Goal: Transaction & Acquisition: Book appointment/travel/reservation

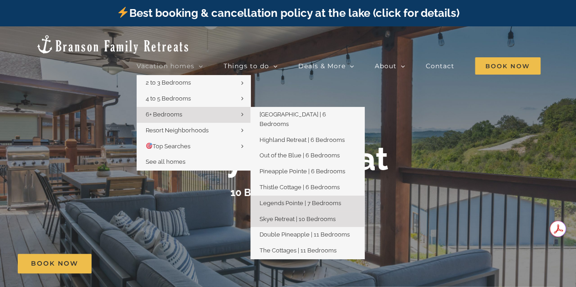
click at [295, 200] on span "Legends Pointe | 7 Bedrooms" at bounding box center [299, 203] width 81 height 7
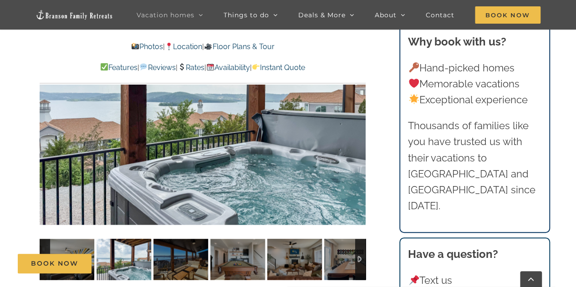
scroll to position [613, 0]
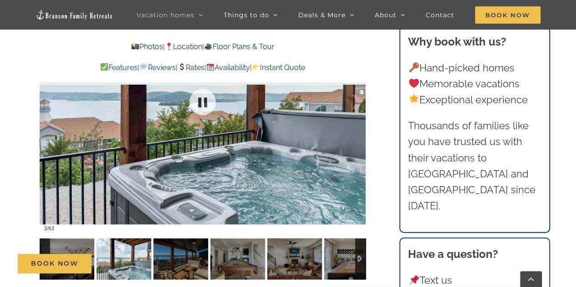
click at [315, 122] on div at bounding box center [203, 102] width 326 height 268
click at [124, 268] on div "Book Now" at bounding box center [295, 264] width 554 height 20
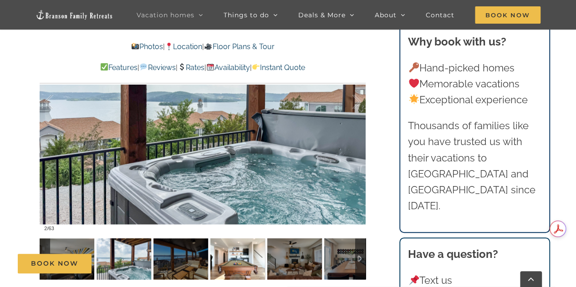
click at [250, 247] on img at bounding box center [237, 259] width 55 height 41
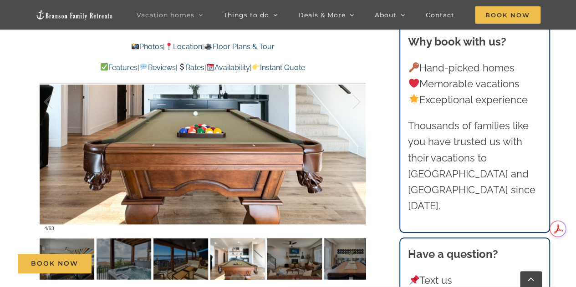
click at [287, 259] on div "Book Now" at bounding box center [295, 264] width 554 height 20
click at [312, 259] on div "Book Now" at bounding box center [295, 264] width 554 height 20
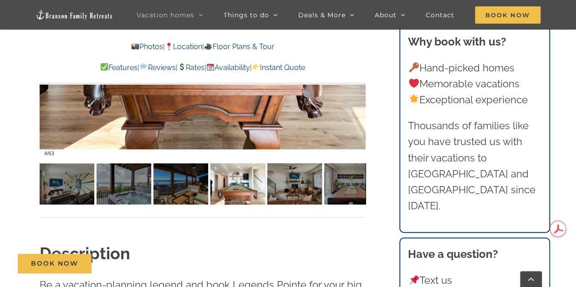
scroll to position [688, 0]
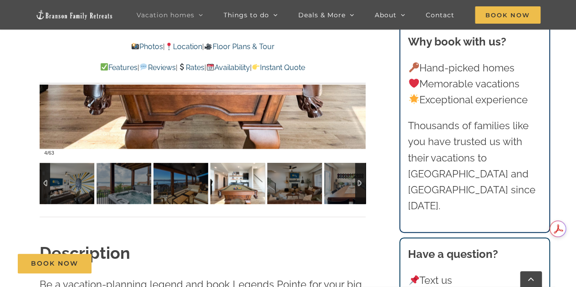
click at [361, 185] on div at bounding box center [360, 183] width 10 height 41
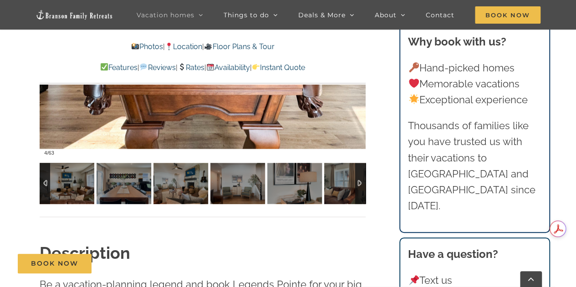
click at [361, 185] on div at bounding box center [360, 183] width 10 height 41
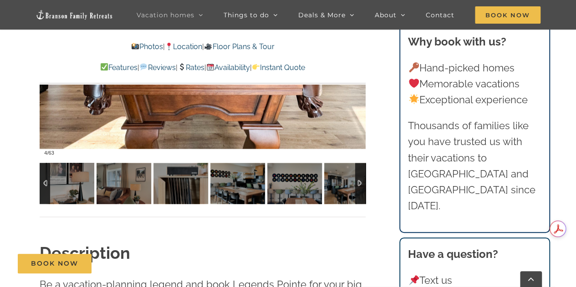
click at [361, 185] on div at bounding box center [360, 183] width 10 height 41
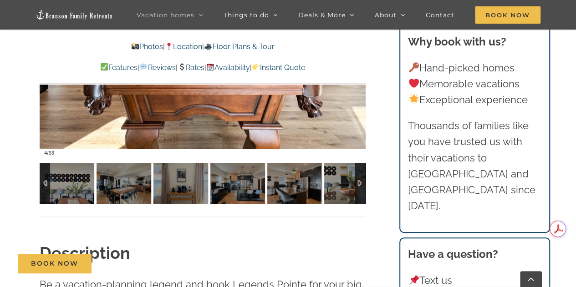
click at [361, 185] on div at bounding box center [360, 183] width 10 height 41
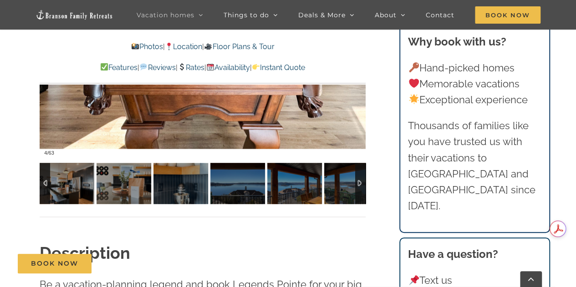
click at [361, 185] on div at bounding box center [360, 183] width 10 height 41
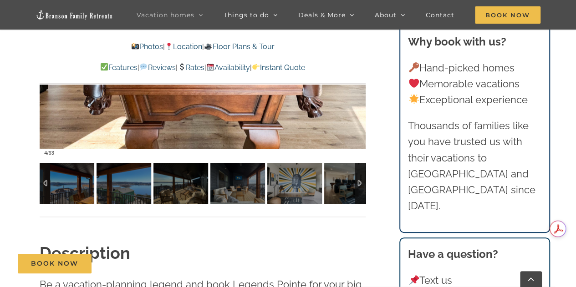
click at [361, 185] on div at bounding box center [360, 183] width 10 height 41
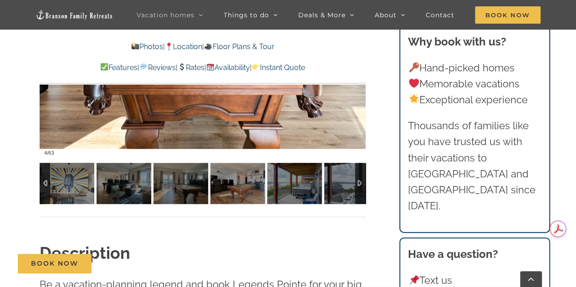
click at [361, 185] on div at bounding box center [360, 183] width 10 height 41
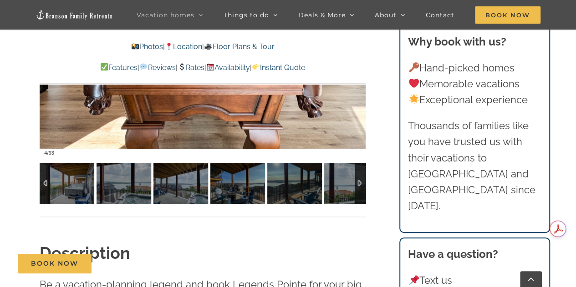
click at [361, 185] on div at bounding box center [360, 183] width 10 height 41
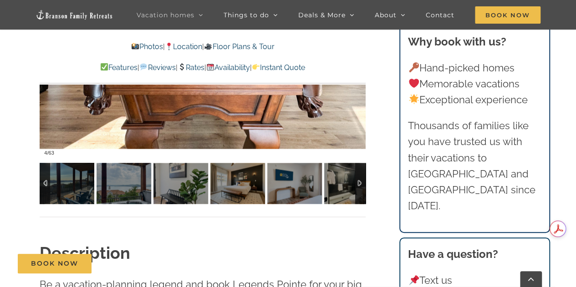
click at [361, 185] on div at bounding box center [360, 183] width 10 height 41
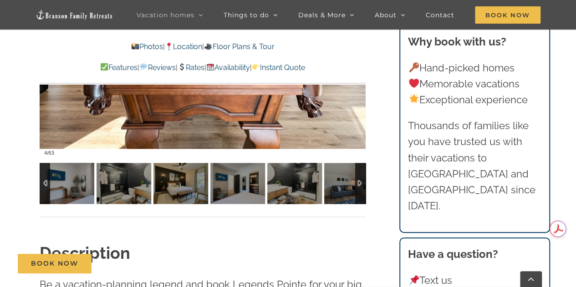
click at [361, 185] on div at bounding box center [360, 183] width 10 height 41
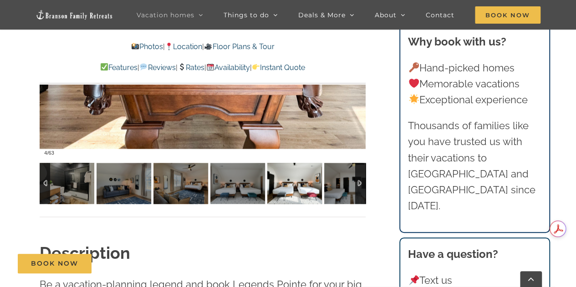
click at [277, 201] on img at bounding box center [294, 183] width 55 height 41
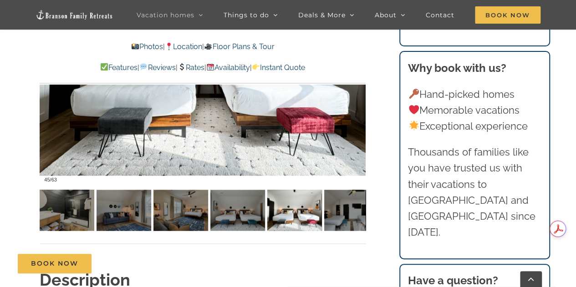
scroll to position [662, 0]
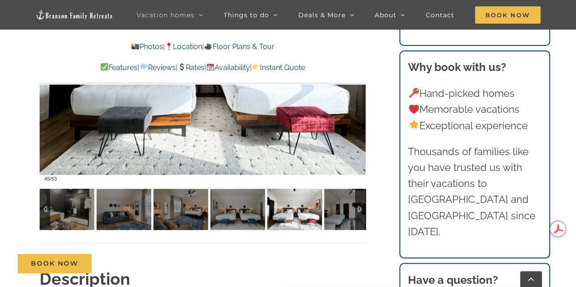
click at [362, 208] on div at bounding box center [360, 209] width 10 height 41
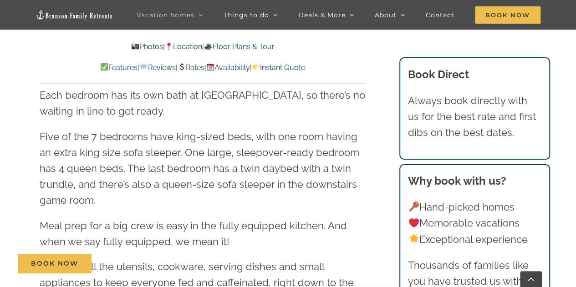
scroll to position [1007, 0]
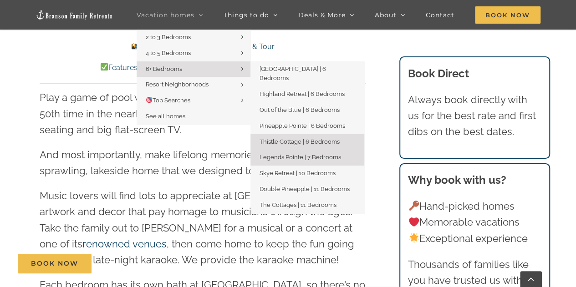
click at [286, 134] on link "Thistle Cottage | 6 Bedrooms" at bounding box center [307, 142] width 114 height 16
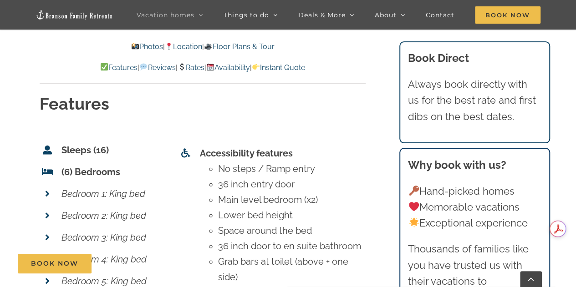
scroll to position [3599, 0]
